Goal: Task Accomplishment & Management: Use online tool/utility

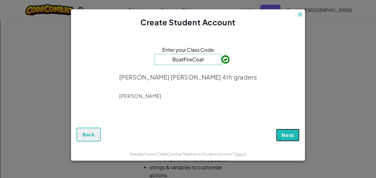
click at [282, 133] on span "Next" at bounding box center [288, 135] width 13 height 7
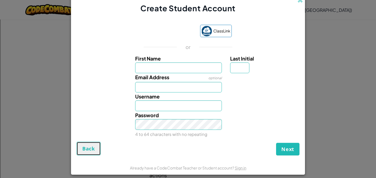
click at [87, 150] on span "Back" at bounding box center [88, 149] width 13 height 7
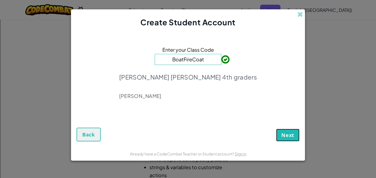
click at [290, 133] on span "Next" at bounding box center [288, 135] width 13 height 7
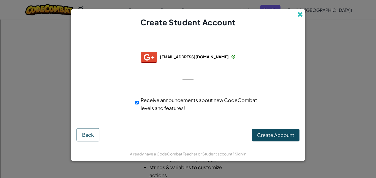
click at [300, 14] on span at bounding box center [301, 15] width 6 height 6
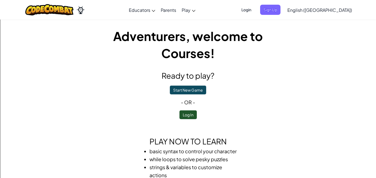
drag, startPoint x: 213, startPoint y: 54, endPoint x: 73, endPoint y: 66, distance: 139.9
click at [73, 66] on div "Adventurers, welcome to Courses! Ready to play? Start New Game - or - Log In Pl…" at bounding box center [188, 117] width 322 height 179
drag, startPoint x: 106, startPoint y: 34, endPoint x: 128, endPoint y: 37, distance: 22.8
click at [128, 37] on h1 "Adventurers, welcome to Courses!" at bounding box center [188, 45] width 198 height 34
click at [187, 90] on button "Start New Game" at bounding box center [188, 90] width 36 height 9
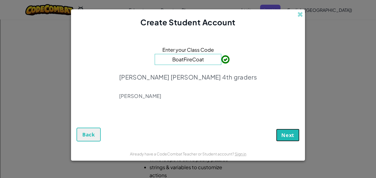
click at [289, 133] on span "Next" at bounding box center [288, 135] width 13 height 7
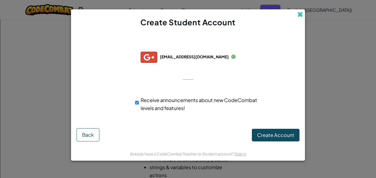
click at [300, 15] on span at bounding box center [301, 15] width 6 height 6
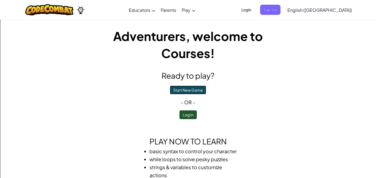
click at [183, 90] on button "Start New Game" at bounding box center [188, 90] width 36 height 9
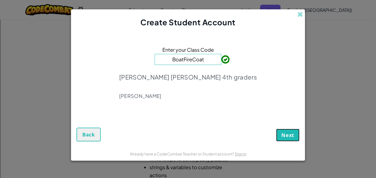
click at [295, 135] on button "Next" at bounding box center [287, 135] width 23 height 13
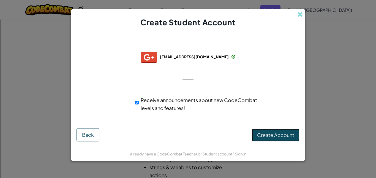
click at [267, 134] on span "Create Account" at bounding box center [275, 135] width 37 height 6
click at [299, 12] on span at bounding box center [301, 15] width 6 height 6
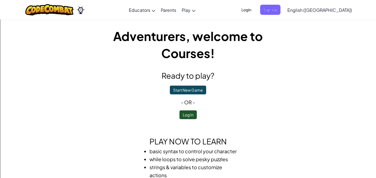
click at [195, 85] on p "Start New Game" at bounding box center [188, 89] width 198 height 9
click at [194, 93] on button "Start New Game" at bounding box center [188, 90] width 36 height 9
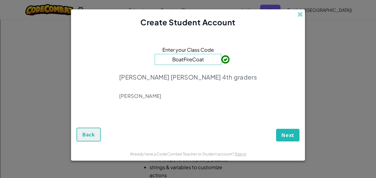
click at [222, 93] on p "[PERSON_NAME]" at bounding box center [188, 96] width 138 height 7
click at [294, 135] on span "Next" at bounding box center [288, 135] width 13 height 7
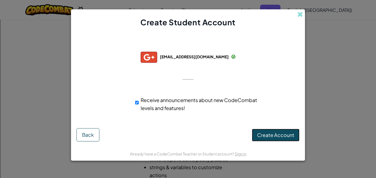
click at [259, 130] on button "Create Account" at bounding box center [276, 135] width 48 height 13
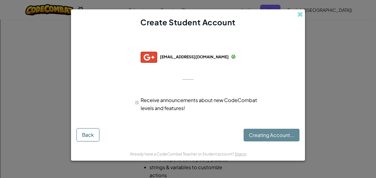
click at [259, 130] on div "Creating Account... Back" at bounding box center [188, 133] width 223 height 15
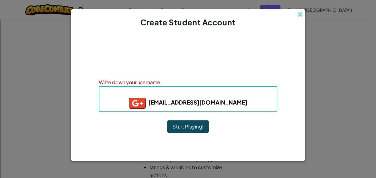
click at [191, 124] on button "Start Playing!" at bounding box center [188, 126] width 41 height 13
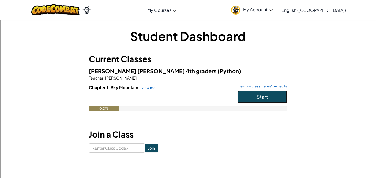
click at [259, 97] on span "Start" at bounding box center [263, 97] width 12 height 6
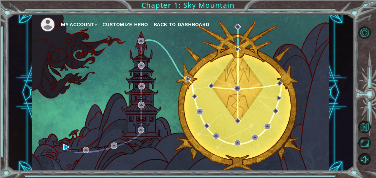
click at [296, 80] on div "My Account Customize Hero Back to Dashboard" at bounding box center [180, 92] width 297 height 157
click at [364, 159] on button "Unmute" at bounding box center [365, 159] width 12 height 12
click at [65, 150] on img at bounding box center [66, 147] width 6 height 6
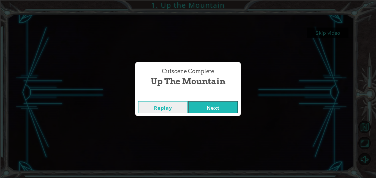
click at [204, 102] on button "Next" at bounding box center [213, 107] width 50 height 12
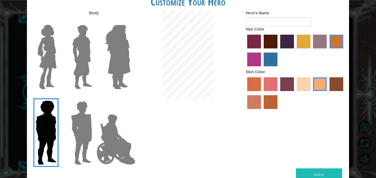
click at [109, 154] on img at bounding box center [116, 139] width 43 height 55
click at [130, 97] on input "Hero Jamie" at bounding box center [130, 97] width 0 height 0
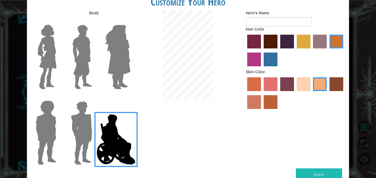
click at [78, 144] on img at bounding box center [82, 132] width 26 height 69
click at [95, 97] on input "Hero Garnet" at bounding box center [95, 97] width 0 height 0
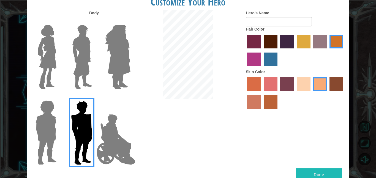
click at [42, 63] on img at bounding box center [47, 57] width 23 height 69
click at [59, 21] on input "Hero Connie" at bounding box center [59, 21] width 0 height 0
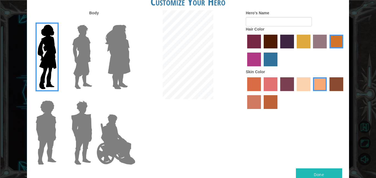
click at [42, 63] on img at bounding box center [47, 57] width 23 height 69
click at [59, 21] on input "Hero Connie" at bounding box center [59, 21] width 0 height 0
click at [82, 63] on img at bounding box center [82, 57] width 25 height 69
click at [95, 21] on input "Hero Lars" at bounding box center [95, 21] width 0 height 0
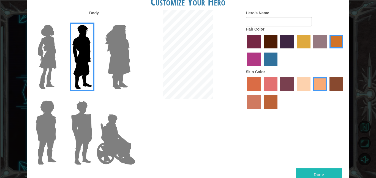
click at [121, 63] on img at bounding box center [118, 57] width 30 height 69
click at [130, 21] on input "Hero Amethyst" at bounding box center [130, 21] width 0 height 0
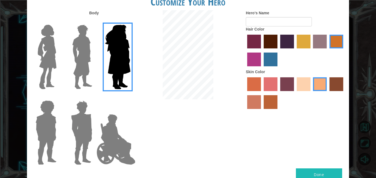
click at [45, 64] on img at bounding box center [47, 57] width 23 height 69
click at [59, 21] on input "Hero Connie" at bounding box center [59, 21] width 0 height 0
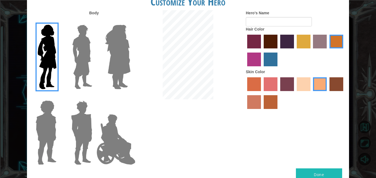
click at [252, 42] on label "paprika hair color" at bounding box center [254, 42] width 14 height 14
click at [246, 50] on input "paprika hair color" at bounding box center [246, 50] width 0 height 0
click at [255, 53] on label "medium red violet hair color" at bounding box center [254, 60] width 14 height 14
click at [344, 50] on input "medium red violet hair color" at bounding box center [344, 50] width 0 height 0
click at [257, 80] on label "sorbus skin color" at bounding box center [254, 84] width 14 height 14
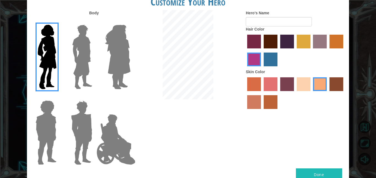
click at [246, 93] on input "sorbus skin color" at bounding box center [246, 93] width 0 height 0
click at [330, 82] on label "karma skin color" at bounding box center [337, 84] width 14 height 14
click at [328, 93] on input "karma skin color" at bounding box center [328, 93] width 0 height 0
click at [273, 86] on label "froly skin color" at bounding box center [271, 84] width 14 height 14
click at [262, 93] on input "froly skin color" at bounding box center [262, 93] width 0 height 0
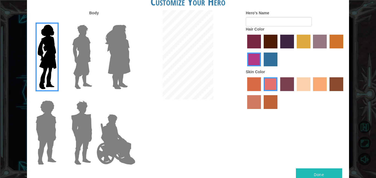
click at [307, 87] on label "sandy beach skin color" at bounding box center [304, 84] width 14 height 14
click at [295, 93] on input "sandy beach skin color" at bounding box center [295, 93] width 0 height 0
click at [317, 86] on label "tacao skin color" at bounding box center [320, 84] width 14 height 14
click at [312, 93] on input "tacao skin color" at bounding box center [312, 93] width 0 height 0
click at [120, 64] on img at bounding box center [118, 57] width 30 height 69
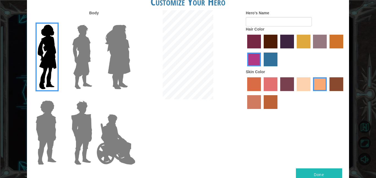
click at [130, 21] on input "Hero Amethyst" at bounding box center [130, 21] width 0 height 0
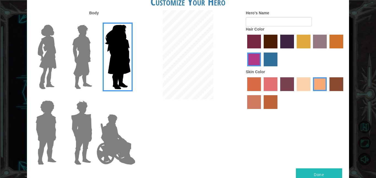
click at [84, 71] on img at bounding box center [82, 57] width 25 height 69
click at [95, 21] on input "Hero Lars" at bounding box center [95, 21] width 0 height 0
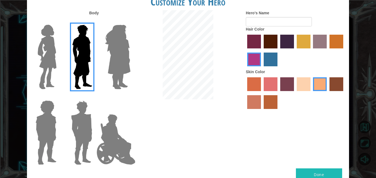
click at [46, 60] on img at bounding box center [47, 57] width 23 height 69
click at [59, 21] on input "Hero Connie" at bounding box center [59, 21] width 0 height 0
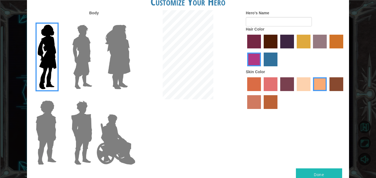
click at [49, 161] on img at bounding box center [45, 132] width 25 height 69
click at [59, 97] on input "Hero Steven" at bounding box center [59, 97] width 0 height 0
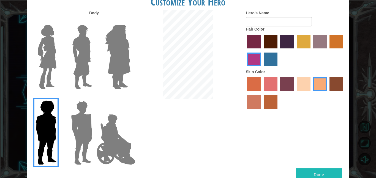
click at [74, 150] on img at bounding box center [82, 132] width 26 height 69
click at [95, 97] on input "Hero Garnet" at bounding box center [95, 97] width 0 height 0
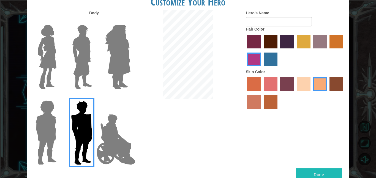
click at [127, 152] on img at bounding box center [116, 139] width 43 height 55
click at [130, 97] on input "Hero Jamie" at bounding box center [130, 97] width 0 height 0
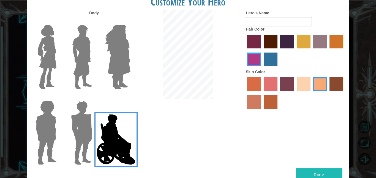
click at [42, 69] on img at bounding box center [47, 57] width 23 height 69
click at [59, 21] on input "Hero Connie" at bounding box center [59, 21] width 0 height 0
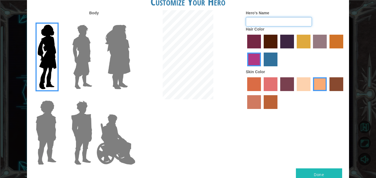
click at [278, 22] on input "Hero's Name" at bounding box center [279, 21] width 66 height 9
type input "biggy"
click at [341, 169] on button "Done" at bounding box center [319, 175] width 46 height 12
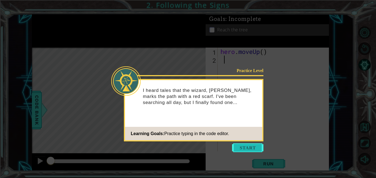
click at [253, 152] on button "Start" at bounding box center [247, 148] width 31 height 9
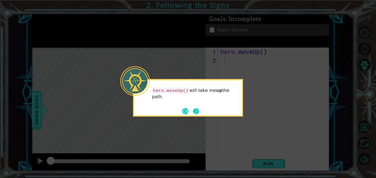
click at [196, 109] on button "Next" at bounding box center [196, 111] width 6 height 6
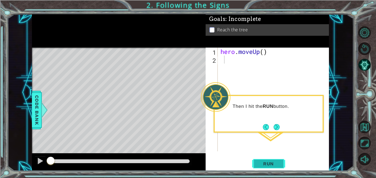
click at [274, 163] on span "Run" at bounding box center [269, 164] width 22 height 6
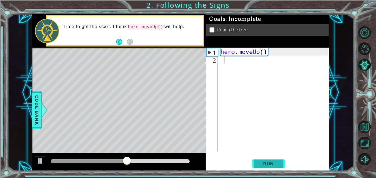
click at [259, 165] on span "Run" at bounding box center [269, 164] width 22 height 6
click at [260, 165] on span "Run" at bounding box center [269, 164] width 22 height 6
click at [259, 163] on span "Run" at bounding box center [269, 164] width 22 height 6
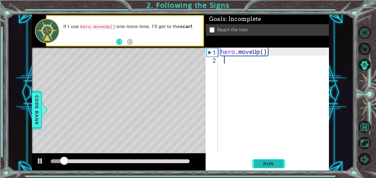
click at [259, 163] on span "Run" at bounding box center [269, 164] width 22 height 6
click at [229, 61] on div "hero . moveUp ( )" at bounding box center [275, 108] width 111 height 120
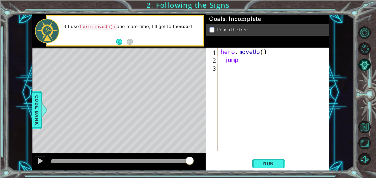
scroll to position [0, 1]
click at [274, 162] on span "Run" at bounding box center [269, 164] width 22 height 6
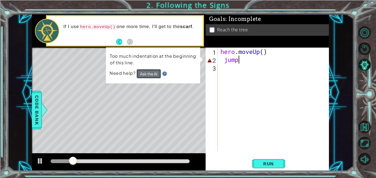
click at [155, 72] on button "Ask the AI" at bounding box center [149, 73] width 25 height 9
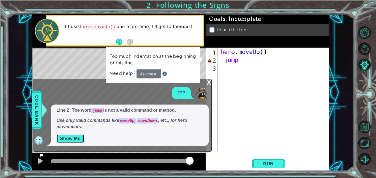
click at [69, 138] on button "Show Me" at bounding box center [70, 138] width 28 height 9
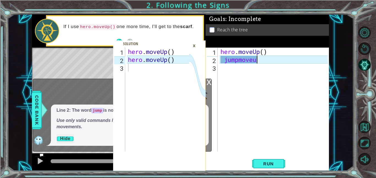
scroll to position [0, 1]
type textarea "jumpmoveup"
click at [276, 167] on button "Run" at bounding box center [268, 164] width 33 height 12
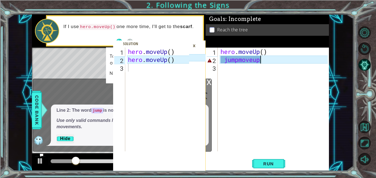
click at [199, 44] on span at bounding box center [159, 106] width 93 height 131
click at [195, 51] on icon at bounding box center [197, 109] width 17 height 123
click at [195, 43] on div "×" at bounding box center [194, 45] width 9 height 9
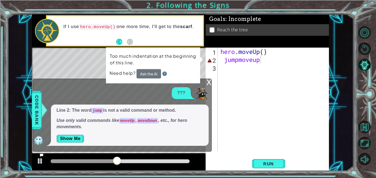
click at [240, 65] on div "hero . moveUp ( ) jumpmoveup" at bounding box center [275, 108] width 111 height 120
click at [240, 61] on div "hero . moveUp ( ) jumpmoveup" at bounding box center [275, 108] width 111 height 120
type textarea "jump moveup"
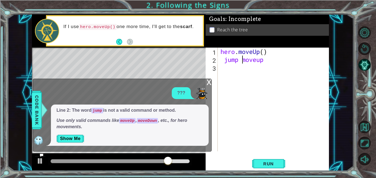
click at [275, 67] on div "hero . moveUp ( ) jump moveup" at bounding box center [275, 108] width 111 height 120
click at [266, 163] on span "Run" at bounding box center [269, 164] width 22 height 6
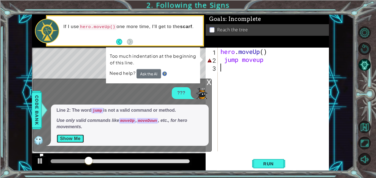
click at [69, 140] on button "Show Me" at bounding box center [70, 138] width 28 height 9
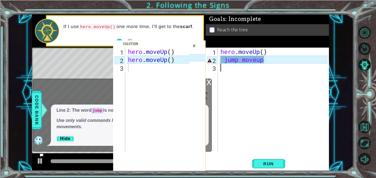
click at [266, 61] on div "hero . moveUp ( ) jump moveup" at bounding box center [275, 108] width 111 height 120
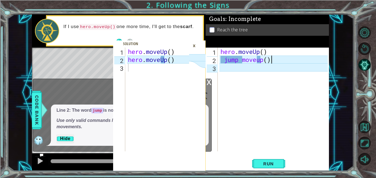
scroll to position [0, 2]
click at [240, 63] on div "hero . moveUp ( ) jump moveup ( )" at bounding box center [275, 108] width 111 height 120
click at [277, 163] on span "Run" at bounding box center [269, 164] width 22 height 6
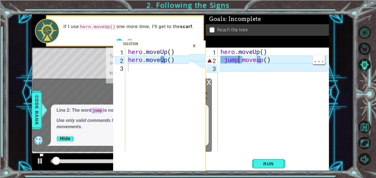
click at [278, 61] on div "hero . moveUp ( ) jump moveup ( )" at bounding box center [275, 108] width 111 height 120
click at [278, 59] on div "hero . moveUp ( ) jump moveup ( )" at bounding box center [275, 108] width 111 height 120
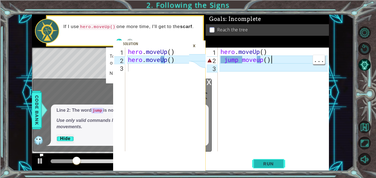
click at [276, 162] on span "Run" at bounding box center [269, 164] width 22 height 6
click at [243, 60] on div "hero . moveUp ( ) jump moveup ( )" at bounding box center [275, 108] width 111 height 120
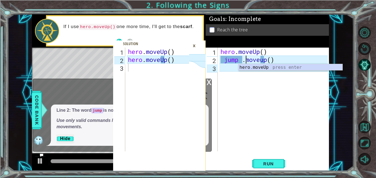
scroll to position [0, 1]
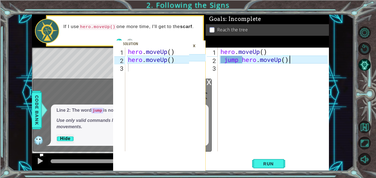
click at [194, 43] on div "×" at bounding box center [194, 45] width 9 height 9
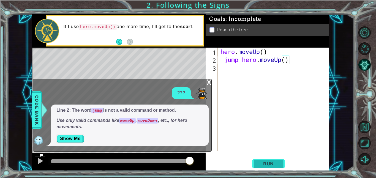
click at [281, 163] on button "Run" at bounding box center [268, 164] width 33 height 12
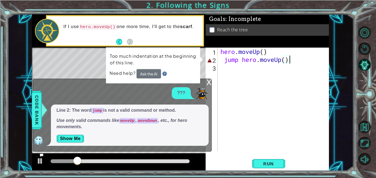
click at [209, 81] on div "x" at bounding box center [209, 82] width 5 height 6
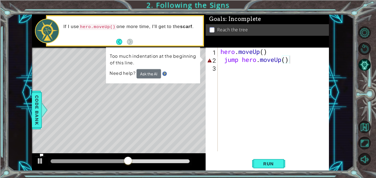
click at [257, 60] on div "hero . moveUp ( ) jump hero . moveUp ( )" at bounding box center [275, 108] width 111 height 120
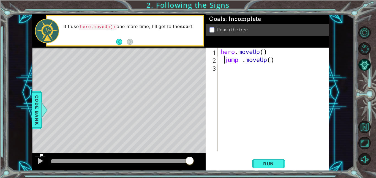
click at [223, 59] on div "hero . moveUp ( ) jump . moveUp ( )" at bounding box center [275, 108] width 111 height 120
click at [243, 59] on div "hero . moveUp ( ) jump . moveUp ( )" at bounding box center [275, 108] width 111 height 120
click at [220, 58] on div "hero . moveUp ( ) jump . moveUp ( )" at bounding box center [275, 108] width 111 height 120
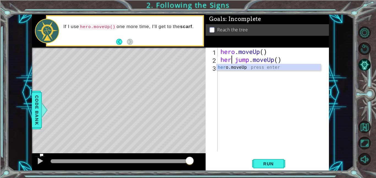
scroll to position [0, 1]
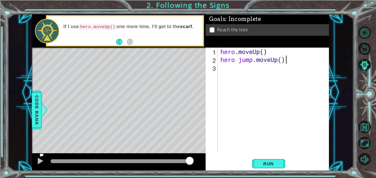
click at [296, 62] on div "hero . moveUp ( ) hero jump . moveUp ( )" at bounding box center [275, 108] width 111 height 120
click at [272, 161] on span "Run" at bounding box center [269, 164] width 22 height 6
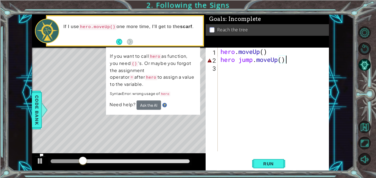
click at [253, 59] on div "hero . moveUp ( ) hero jump . moveUp ( )" at bounding box center [275, 108] width 111 height 120
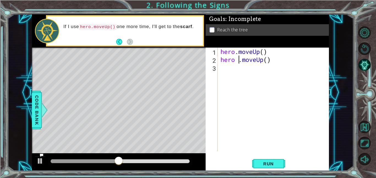
type textarea "hero.moveUp()"
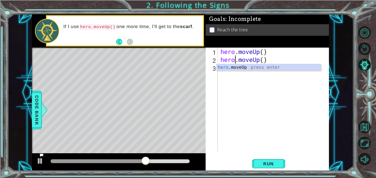
click at [279, 60] on div "hero . moveUp ( ) hero . moveUp ( )" at bounding box center [275, 108] width 111 height 120
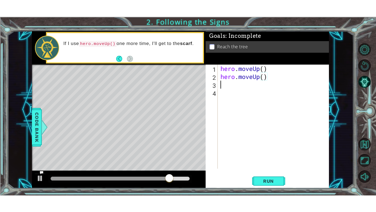
scroll to position [0, 0]
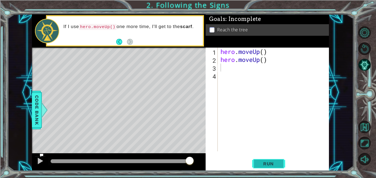
click at [269, 165] on span "Run" at bounding box center [269, 164] width 22 height 6
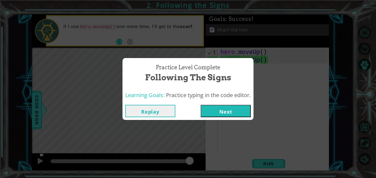
click at [235, 107] on button "Next" at bounding box center [226, 111] width 50 height 12
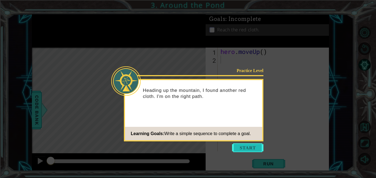
click at [256, 148] on button "Start" at bounding box center [247, 148] width 31 height 9
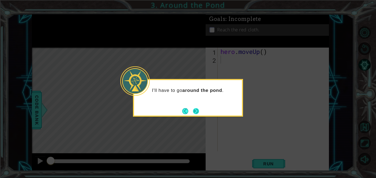
click at [196, 111] on button "Next" at bounding box center [196, 111] width 8 height 8
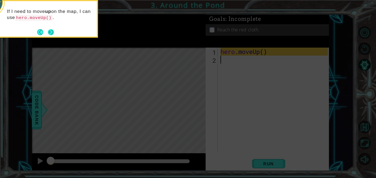
click at [52, 28] on button "Next" at bounding box center [51, 32] width 8 height 8
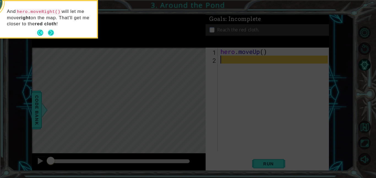
click at [52, 31] on button "Next" at bounding box center [51, 33] width 10 height 10
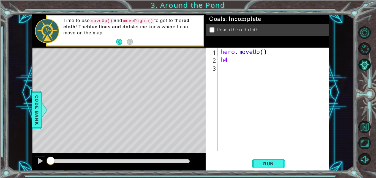
type textarea "h"
type textarea "hero.moveUp()"
click at [276, 164] on span "Run" at bounding box center [269, 164] width 22 height 6
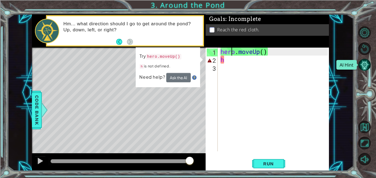
click at [365, 62] on button "AI Hint" at bounding box center [365, 65] width 12 height 12
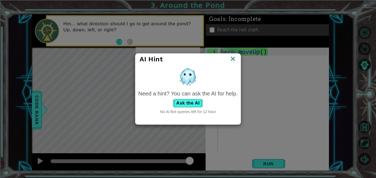
click at [235, 60] on img at bounding box center [233, 59] width 7 height 8
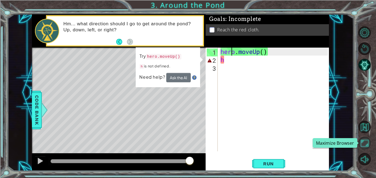
click at [368, 146] on button "Maximize Browser" at bounding box center [365, 143] width 12 height 12
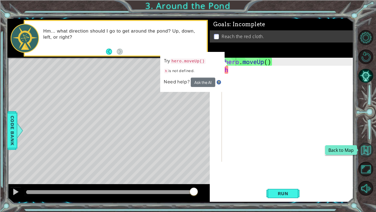
click at [367, 147] on button "Back to Map" at bounding box center [366, 149] width 15 height 15
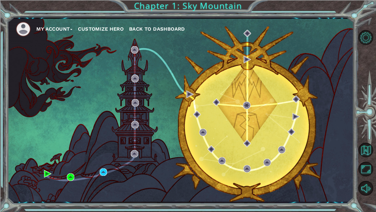
click at [71, 30] on button "My Account" at bounding box center [54, 29] width 36 height 8
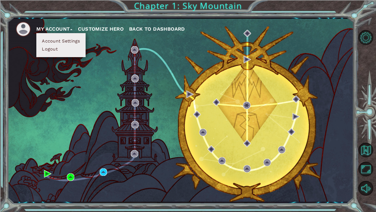
click at [71, 40] on button "Account Settings" at bounding box center [60, 41] width 41 height 6
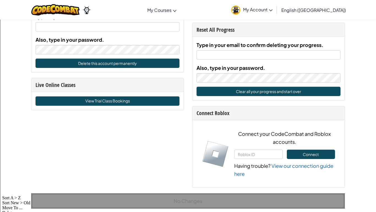
scroll to position [299, 0]
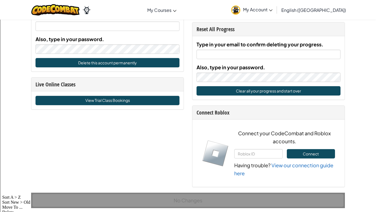
click at [273, 9] on span "My Account" at bounding box center [257, 10] width 29 height 6
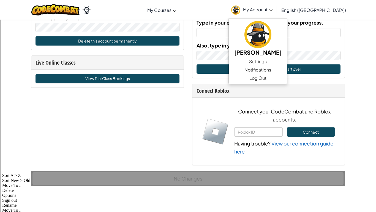
scroll to position [321, 0]
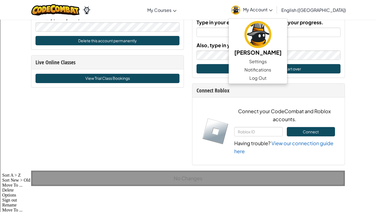
click at [362, 55] on div "Account Account Settings Me Username davi9876+gplus Email ( Not yet verified. P…" at bounding box center [188, 91] width 376 height 786
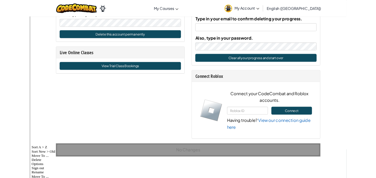
scroll to position [0, 0]
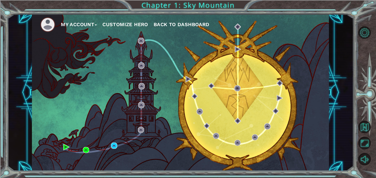
click at [195, 25] on span "Back to Dashboard" at bounding box center [182, 24] width 56 height 6
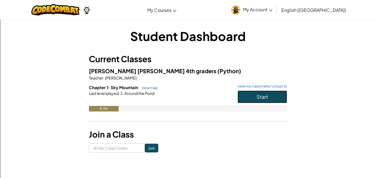
click at [251, 98] on button "Start" at bounding box center [263, 97] width 50 height 13
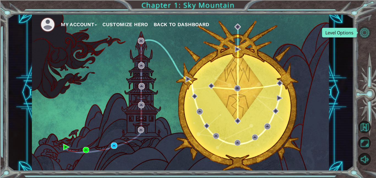
click at [366, 31] on button "Level Options" at bounding box center [365, 32] width 12 height 12
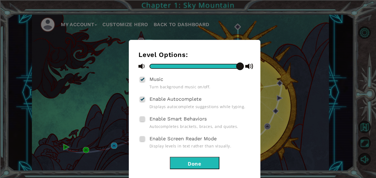
click at [206, 159] on button "Done" at bounding box center [195, 163] width 50 height 12
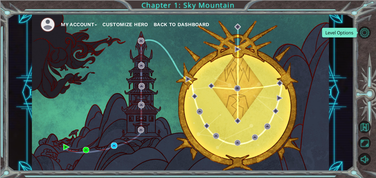
click at [329, 97] on div "My Account Customize Hero Back to Dashboard" at bounding box center [180, 92] width 297 height 157
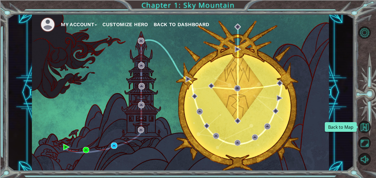
click at [29, 176] on div "My Account Customize Hero Back to Dashboard Chapter 1: Sky Mountain" at bounding box center [188, 89] width 376 height 178
click at [360, 128] on button "Back to Map" at bounding box center [365, 127] width 12 height 12
click at [118, 51] on div "My Account Customize Hero Back to Dashboard" at bounding box center [180, 92] width 297 height 157
